Goal: Transaction & Acquisition: Purchase product/service

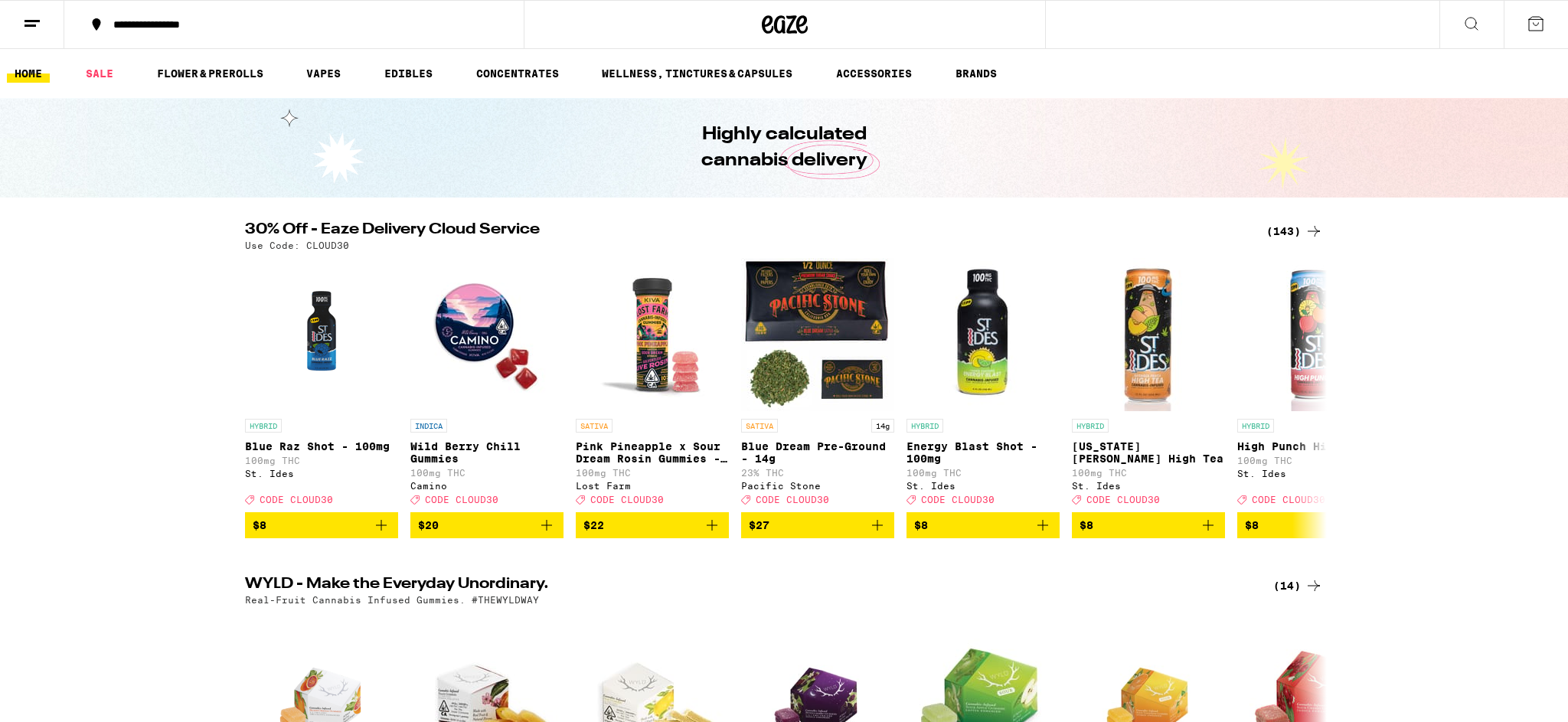
click at [1457, 18] on button at bounding box center [1472, 25] width 64 height 48
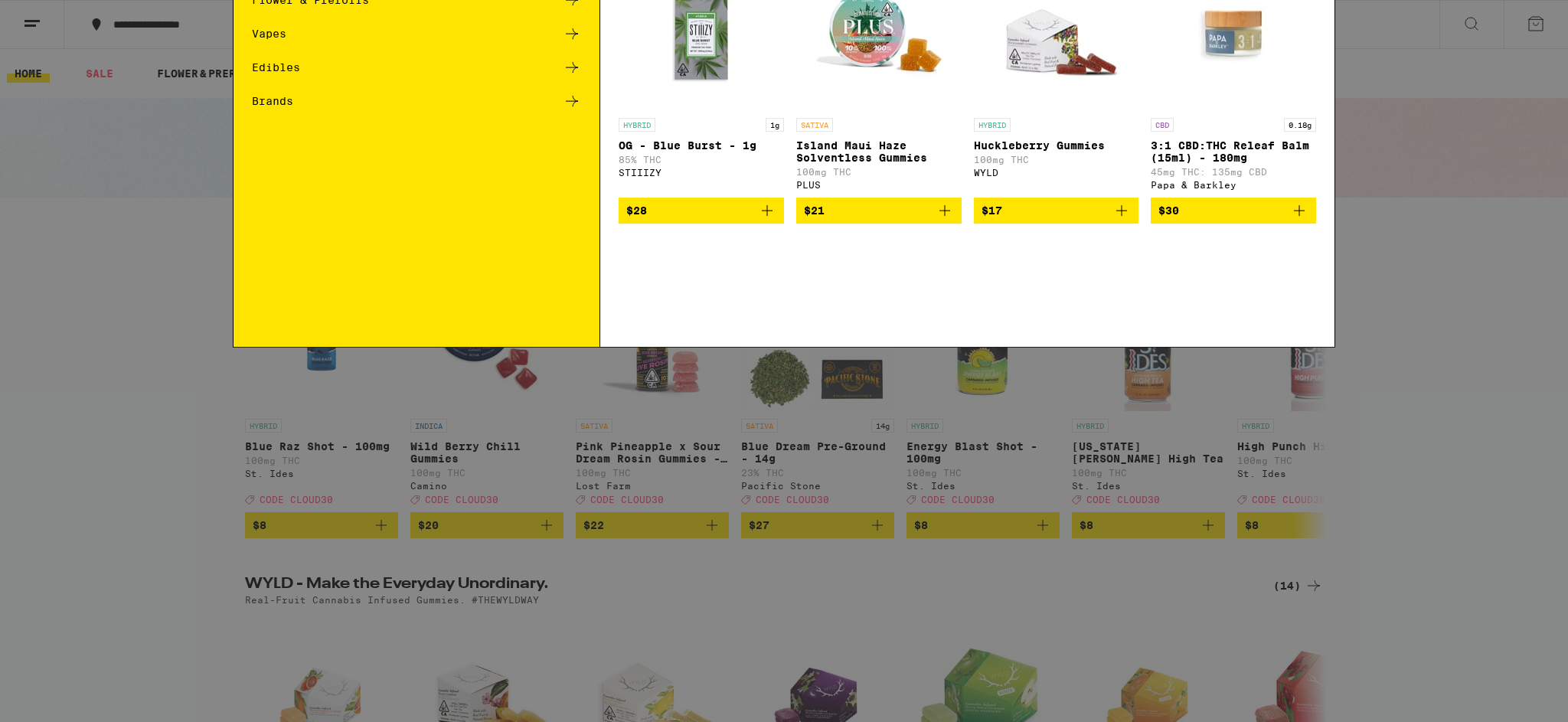
click at [313, 19] on input "Search for Products" at bounding box center [781, 25] width 1010 height 13
type input "garlic starship"
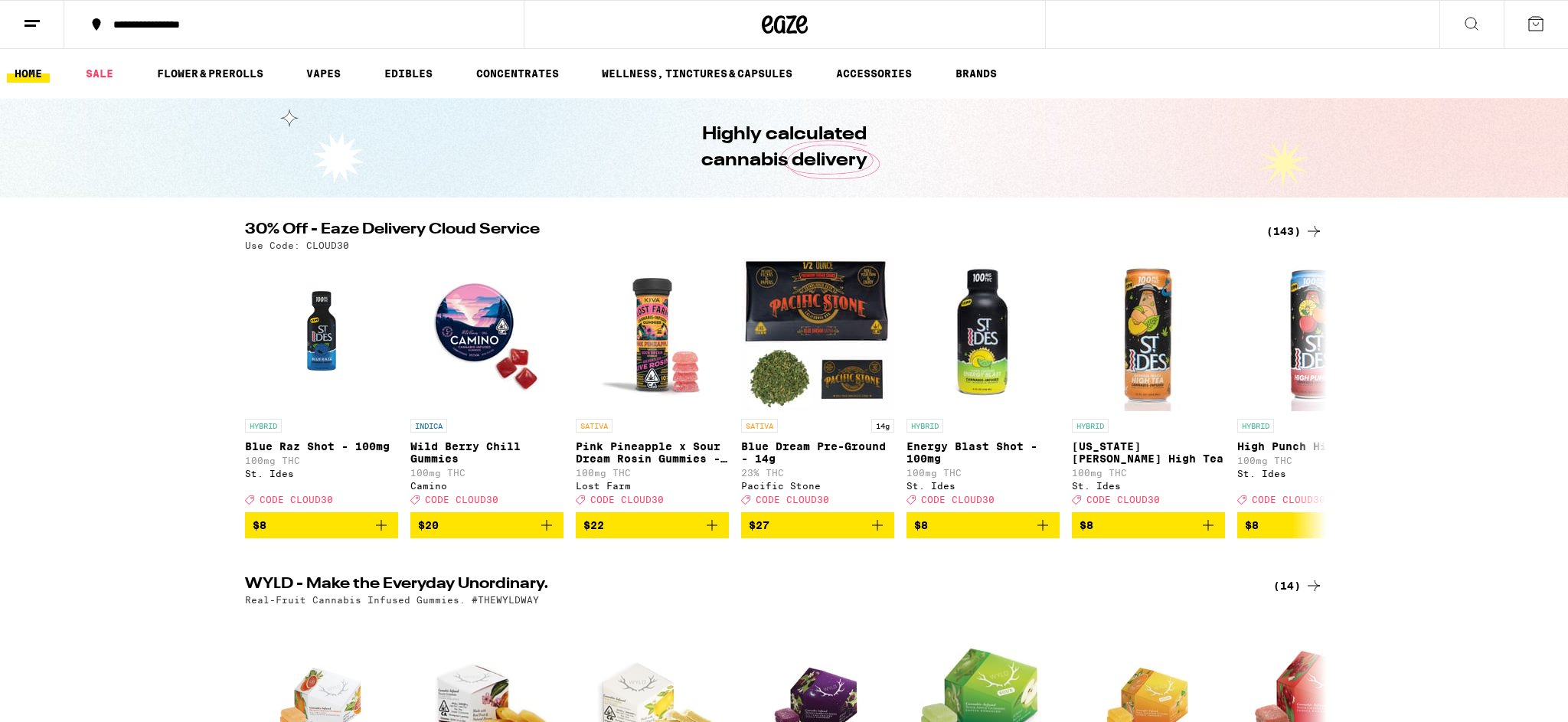
click at [1459, 19] on button at bounding box center [1472, 25] width 64 height 48
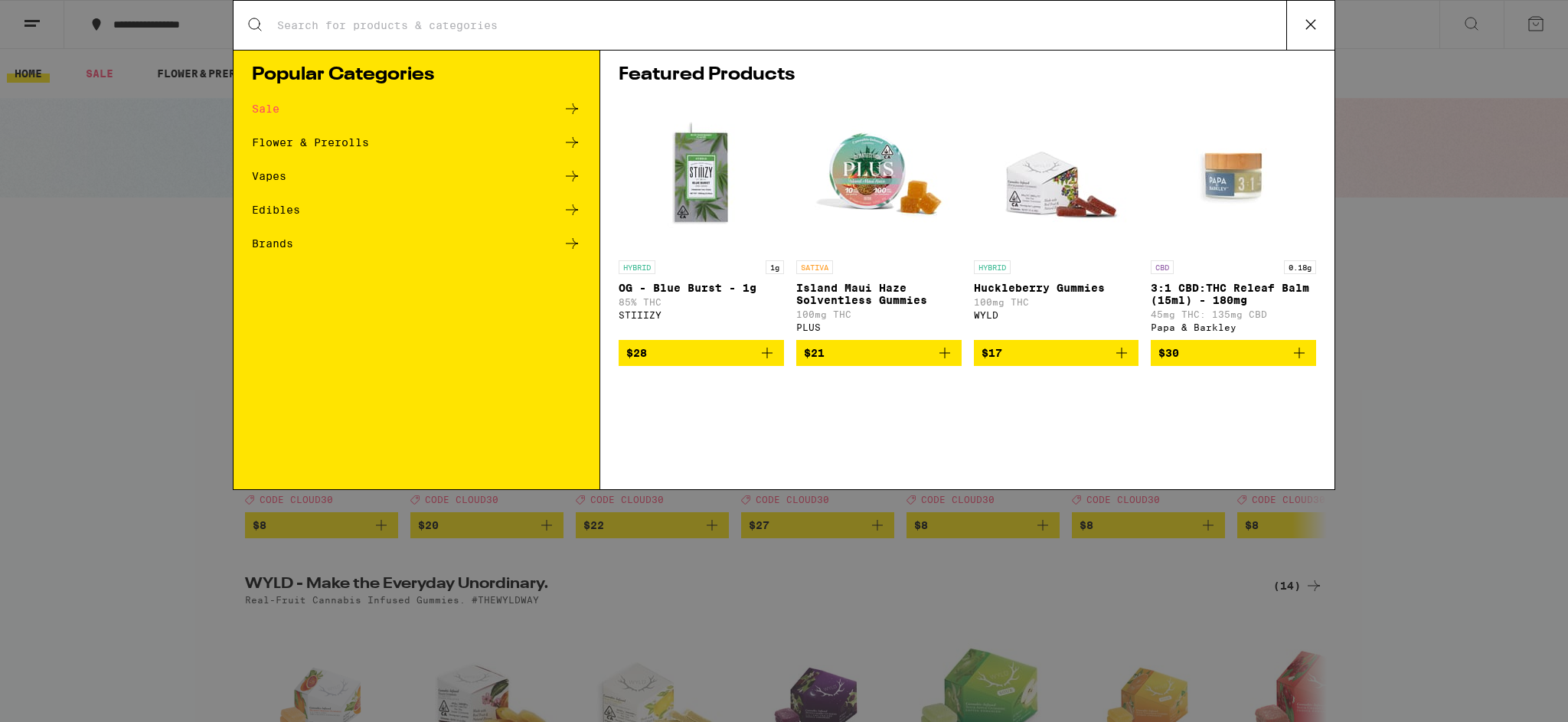
click at [310, 13] on div "Search for Products" at bounding box center [784, 25] width 1101 height 49
click at [315, 29] on input "Search for Products" at bounding box center [781, 25] width 1010 height 13
type input "garlic starship"
